Goal: Task Accomplishment & Management: Use online tool/utility

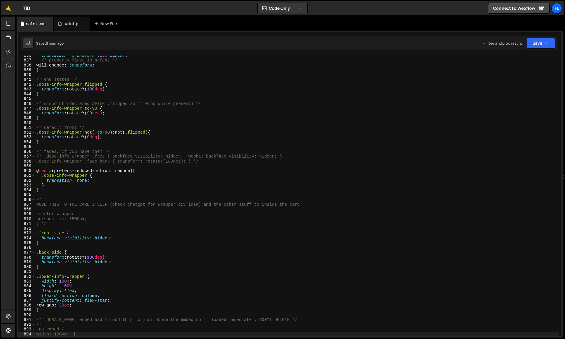
scroll to position [4017, 0]
click at [69, 23] on div "sa1nt.js" at bounding box center [72, 24] width 16 height 6
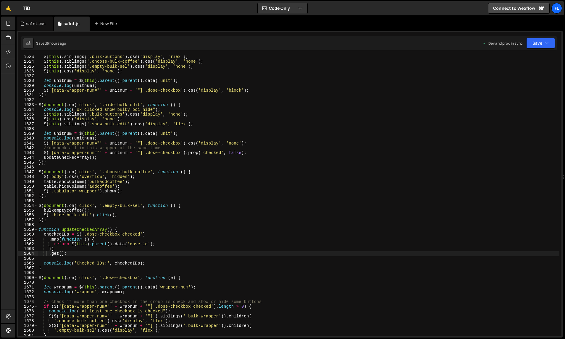
click at [161, 114] on div "$ ( this ) . siblings ( '.bulk-buttons' ) . css ( 'display' , 'flex' ) ; $ ( th…" at bounding box center [299, 199] width 522 height 291
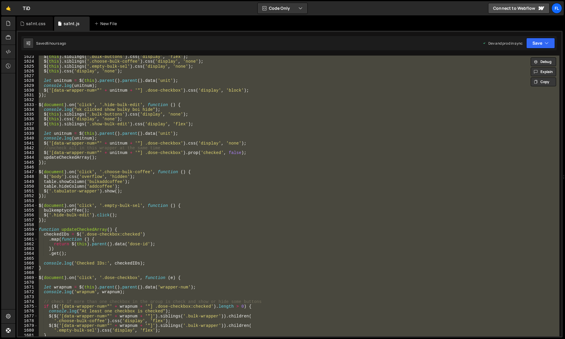
paste textarea
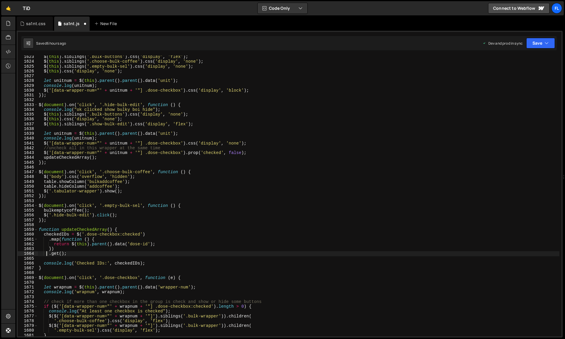
type textarea ".get();"
click at [38, 23] on div "sa1nt.css" at bounding box center [36, 24] width 20 height 6
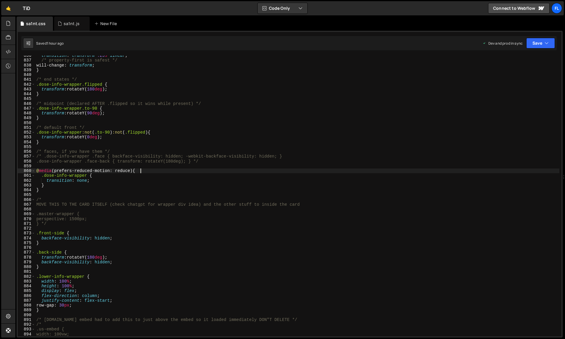
click at [192, 171] on div "transition : transform .25 s linear ; /* property-first is safest */ will-chang…" at bounding box center [297, 198] width 524 height 291
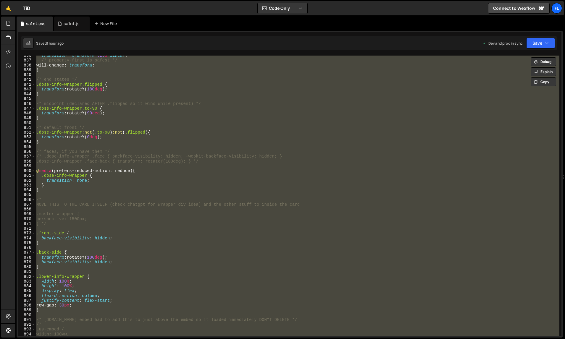
paste textarea
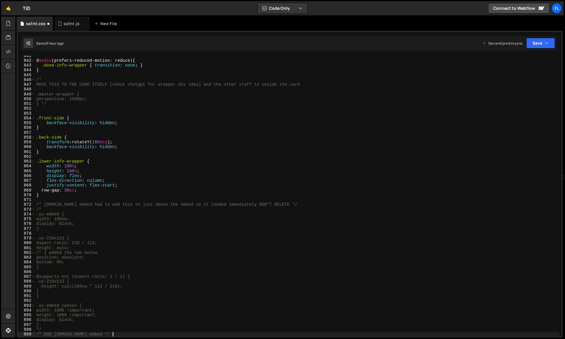
type textarea "width: 100vw;"
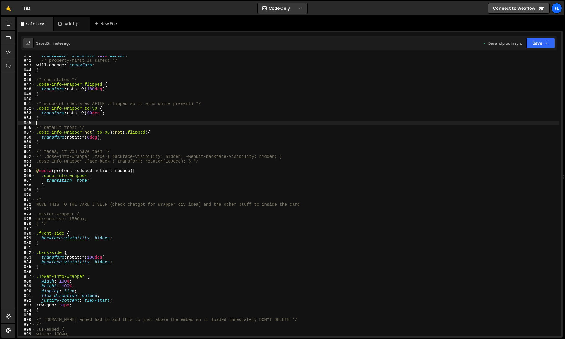
click at [117, 122] on div "transition : transform .25 s linear ; /* property-first is safest */ will-chang…" at bounding box center [297, 198] width 524 height 291
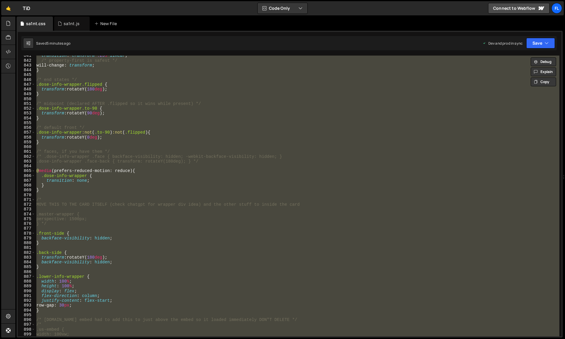
paste textarea
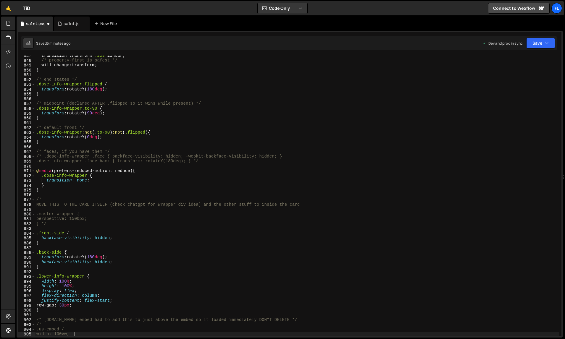
type textarea "width: 100vw;"
